Goal: Information Seeking & Learning: Learn about a topic

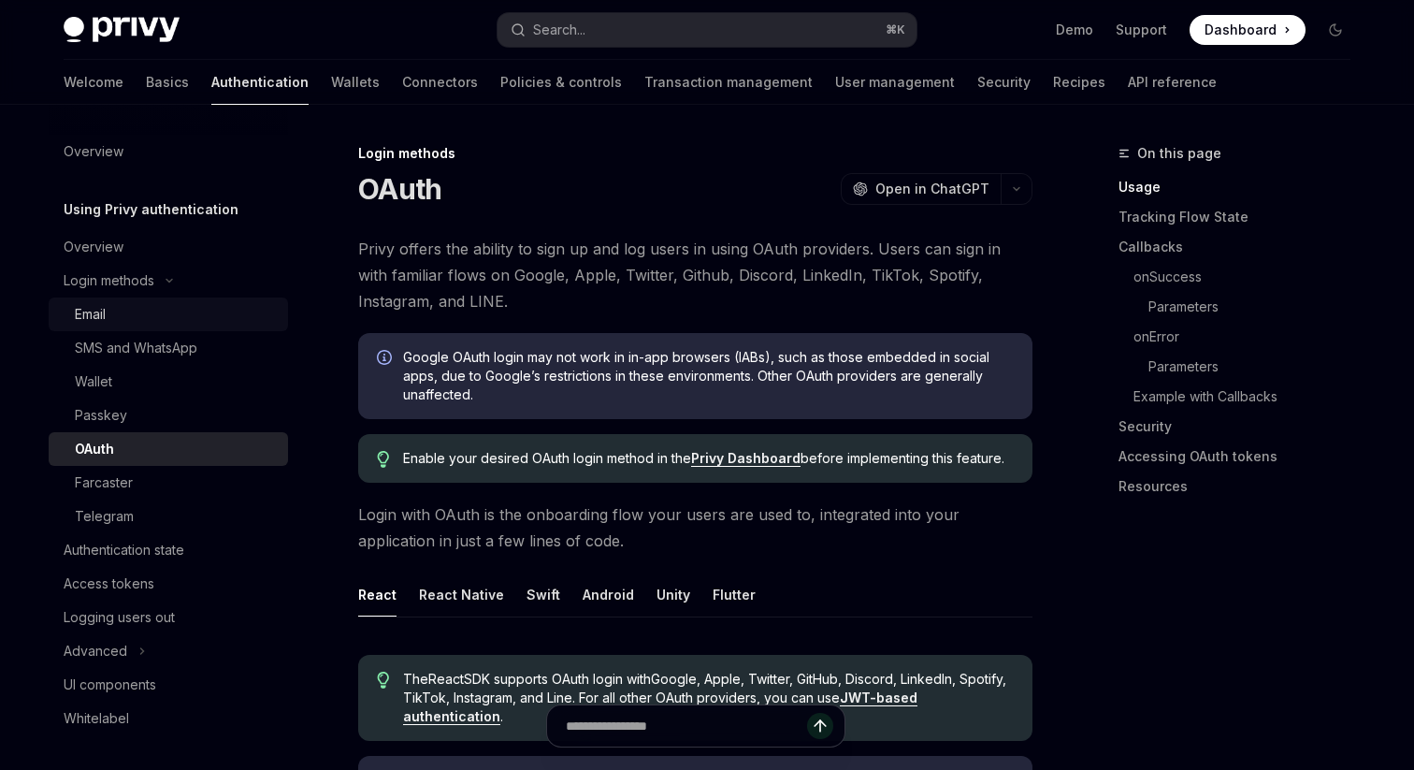
click at [122, 324] on div "Email" at bounding box center [176, 314] width 202 height 22
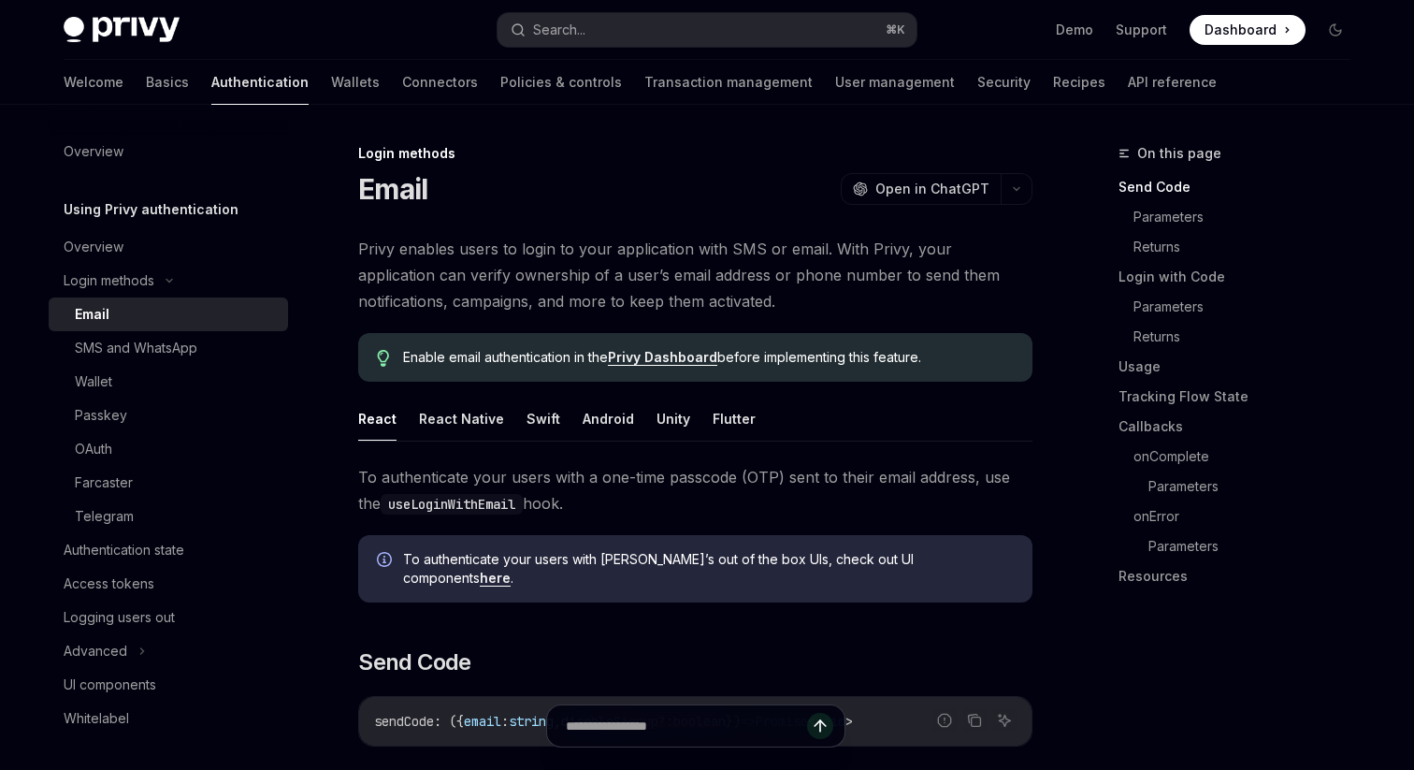
click at [116, 36] on img at bounding box center [122, 30] width 116 height 26
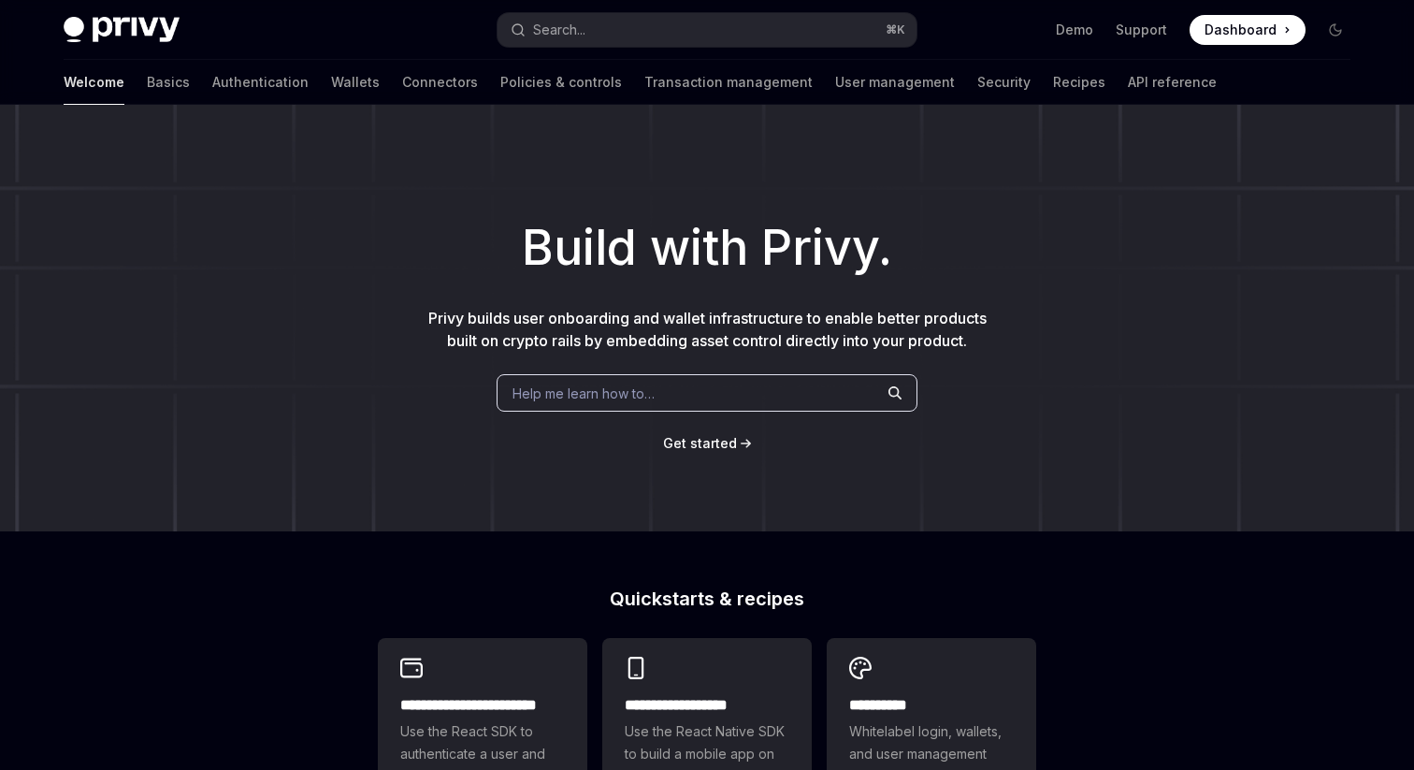
type textarea "*"
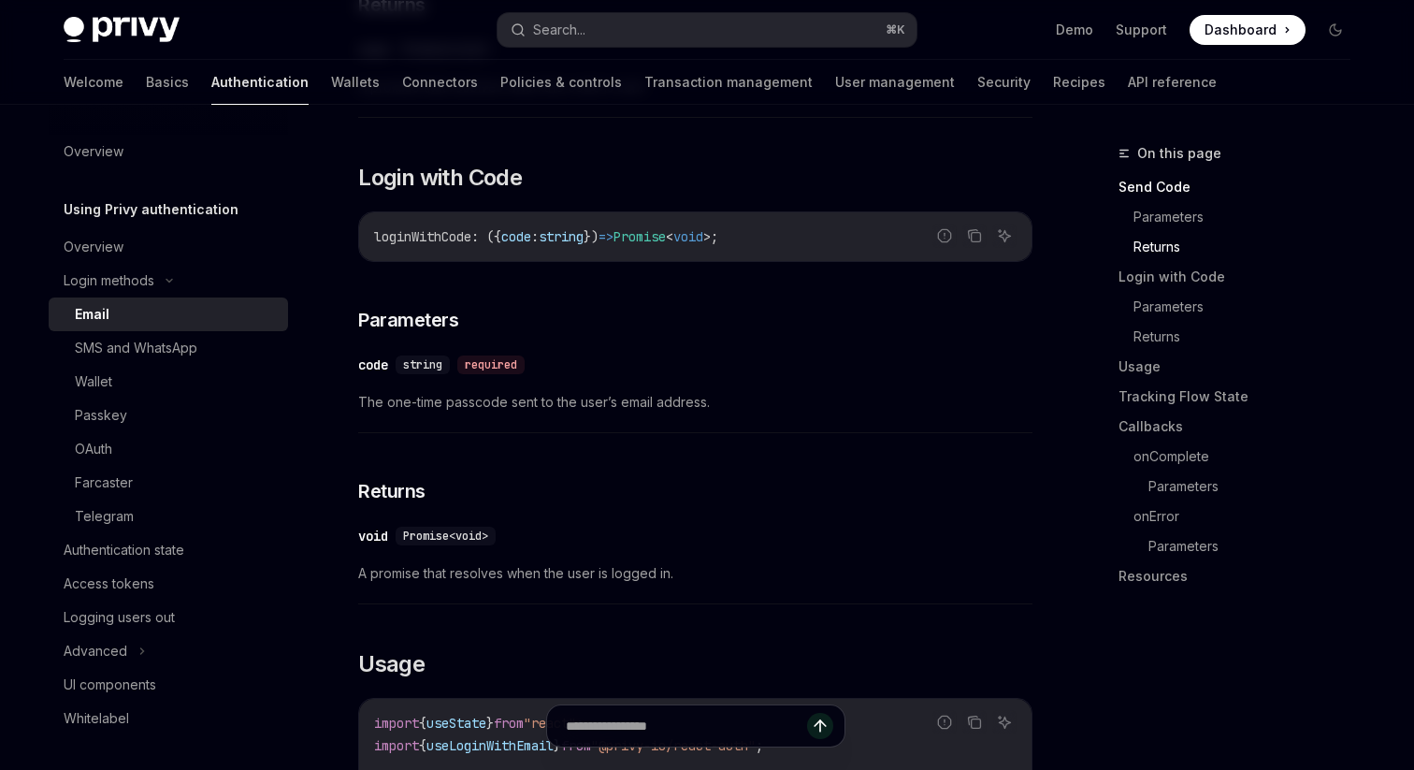
scroll to position [1088, 0]
